Goal: Information Seeking & Learning: Learn about a topic

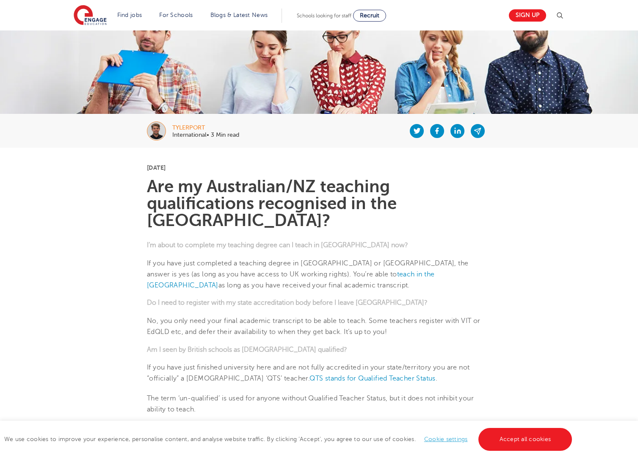
scroll to position [169, 0]
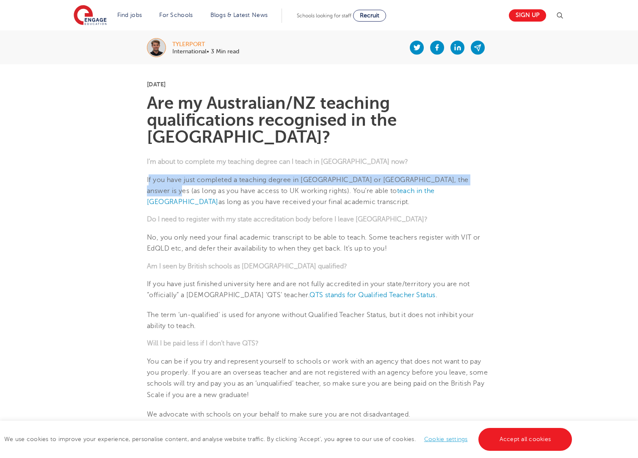
drag, startPoint x: 149, startPoint y: 163, endPoint x: 485, endPoint y: 162, distance: 335.5
click at [485, 174] on p "If you have just completed a teaching degree in [GEOGRAPHIC_DATA] or [GEOGRAPHI…" at bounding box center [319, 190] width 344 height 33
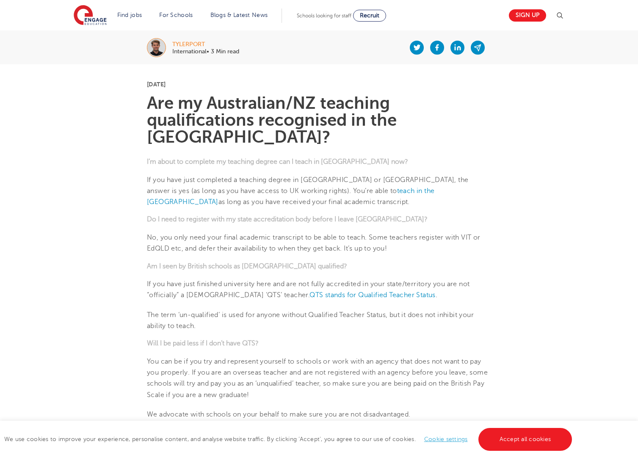
drag, startPoint x: 487, startPoint y: 193, endPoint x: 452, endPoint y: 191, distance: 35.6
click at [151, 179] on p "If you have just completed a teaching degree in [GEOGRAPHIC_DATA] or [GEOGRAPHI…" at bounding box center [319, 190] width 344 height 33
drag, startPoint x: 235, startPoint y: 179, endPoint x: 296, endPoint y: 179, distance: 60.9
click at [237, 179] on p "If you have just completed a teaching degree in [GEOGRAPHIC_DATA] or [GEOGRAPHI…" at bounding box center [319, 190] width 344 height 33
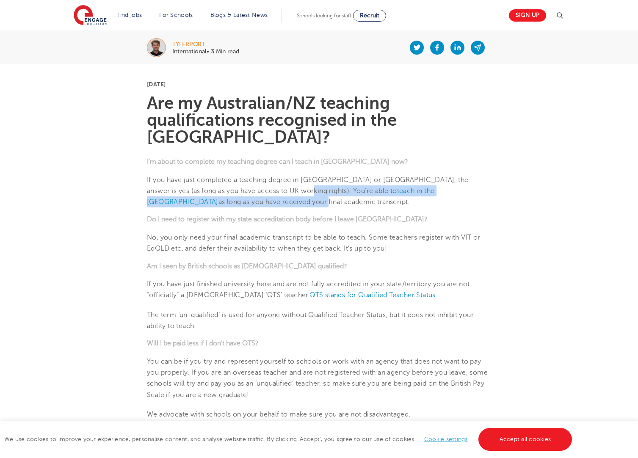
drag, startPoint x: 275, startPoint y: 175, endPoint x: 501, endPoint y: 179, distance: 225.6
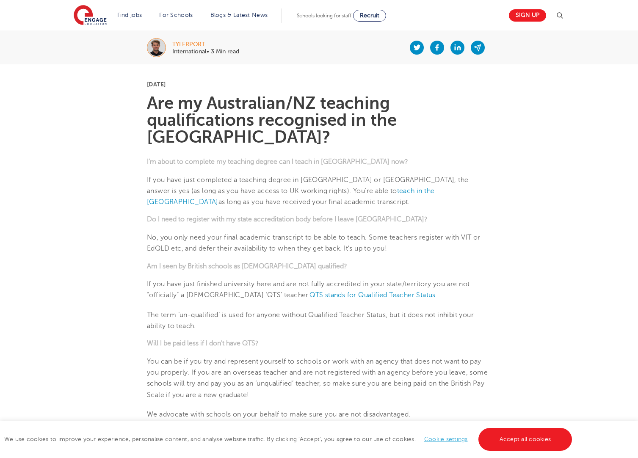
click at [443, 216] on h5 "Do I need to register with my state accreditation body before I leave [GEOGRAPH…" at bounding box center [319, 220] width 344 height 8
click at [388, 185] on p "If you have just completed a teaching degree in [GEOGRAPHIC_DATA] or [GEOGRAPHI…" at bounding box center [319, 190] width 344 height 33
click at [231, 184] on p "If you have just completed a teaching degree in [GEOGRAPHIC_DATA] or [GEOGRAPHI…" at bounding box center [319, 190] width 344 height 33
drag, startPoint x: 148, startPoint y: 203, endPoint x: 390, endPoint y: 204, distance: 242.4
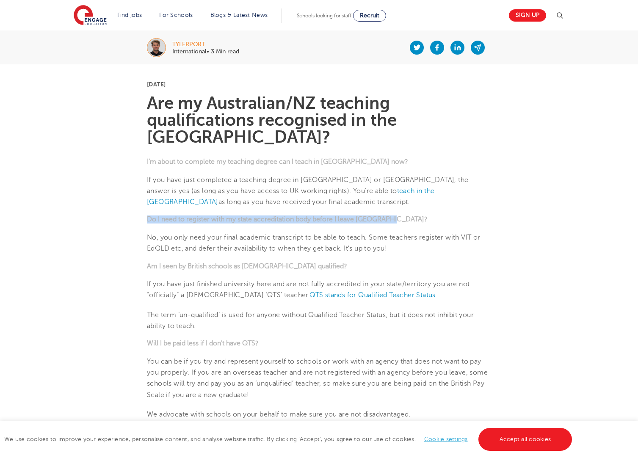
click at [390, 216] on h5 "Do I need to register with my state accreditation body before I leave [GEOGRAPH…" at bounding box center [319, 220] width 344 height 8
drag, startPoint x: 319, startPoint y: 253, endPoint x: 337, endPoint y: 250, distance: 17.9
click at [319, 263] on h5 "Am I seen by British schools as [DEMOGRAPHIC_DATA] qualified?" at bounding box center [319, 267] width 344 height 8
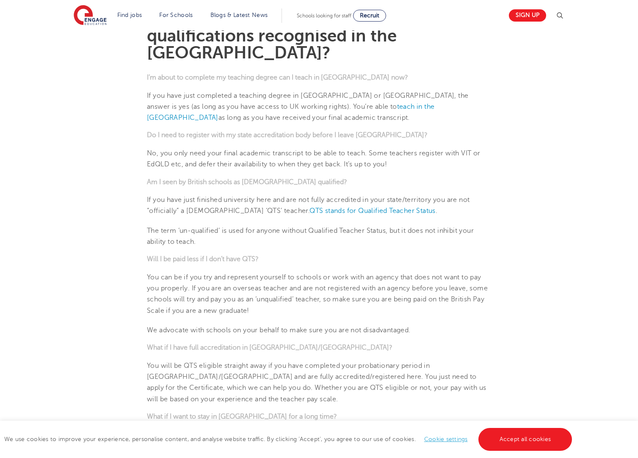
scroll to position [254, 0]
click at [348, 102] on link "teach in the [GEOGRAPHIC_DATA]" at bounding box center [290, 111] width 287 height 19
